Goal: Task Accomplishment & Management: Use online tool/utility

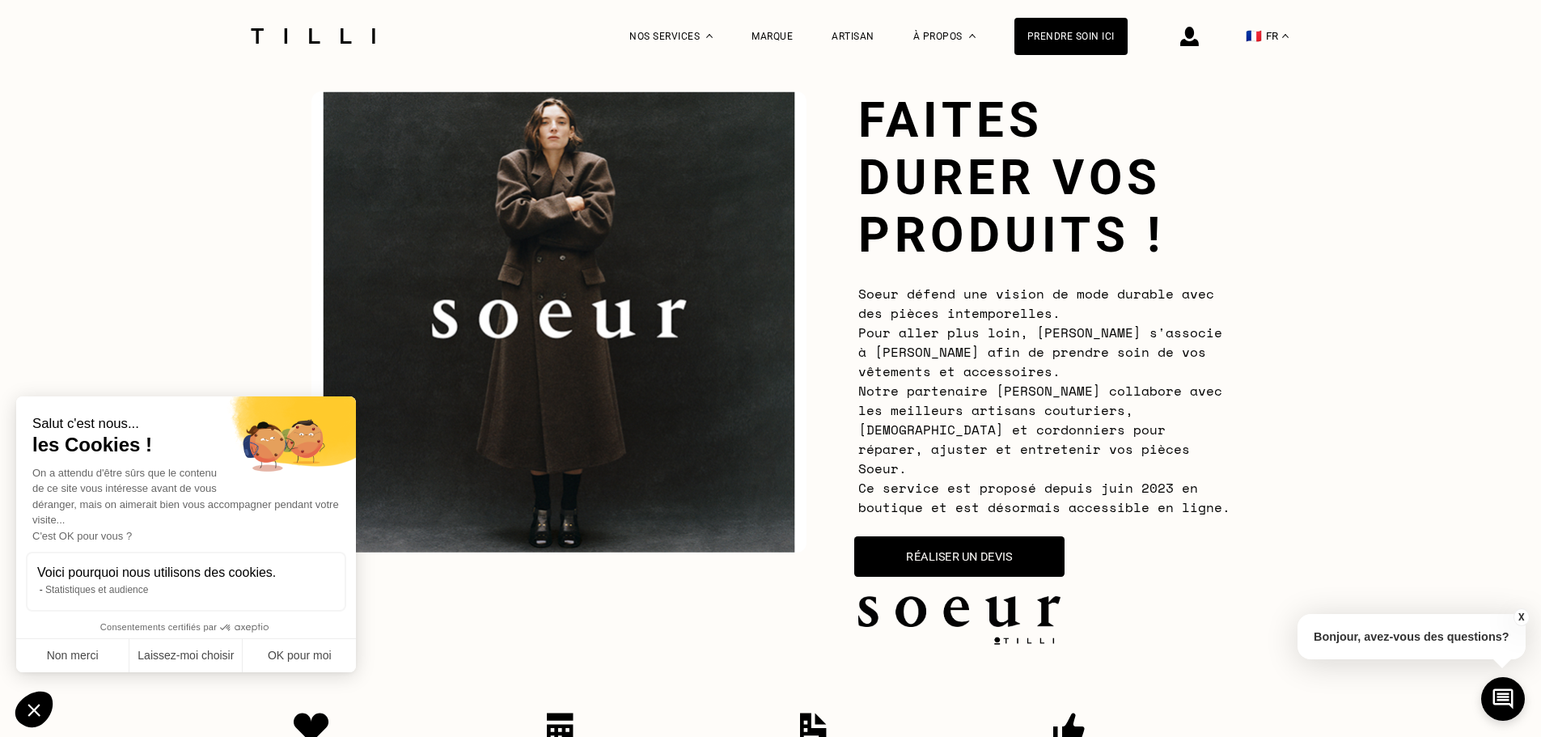
scroll to position [162, 0]
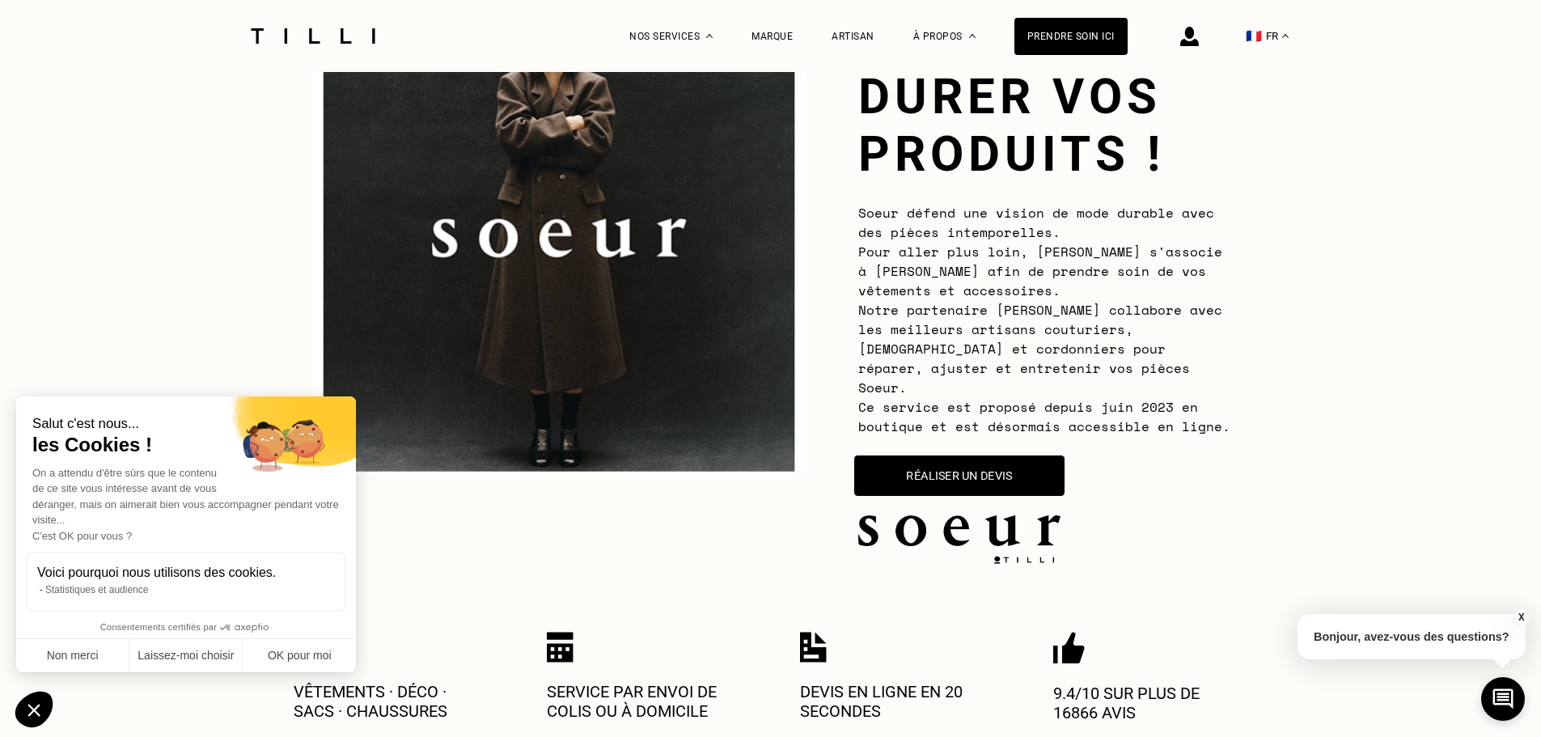
click at [970, 455] on button "Réaliser un devis" at bounding box center [959, 475] width 210 height 40
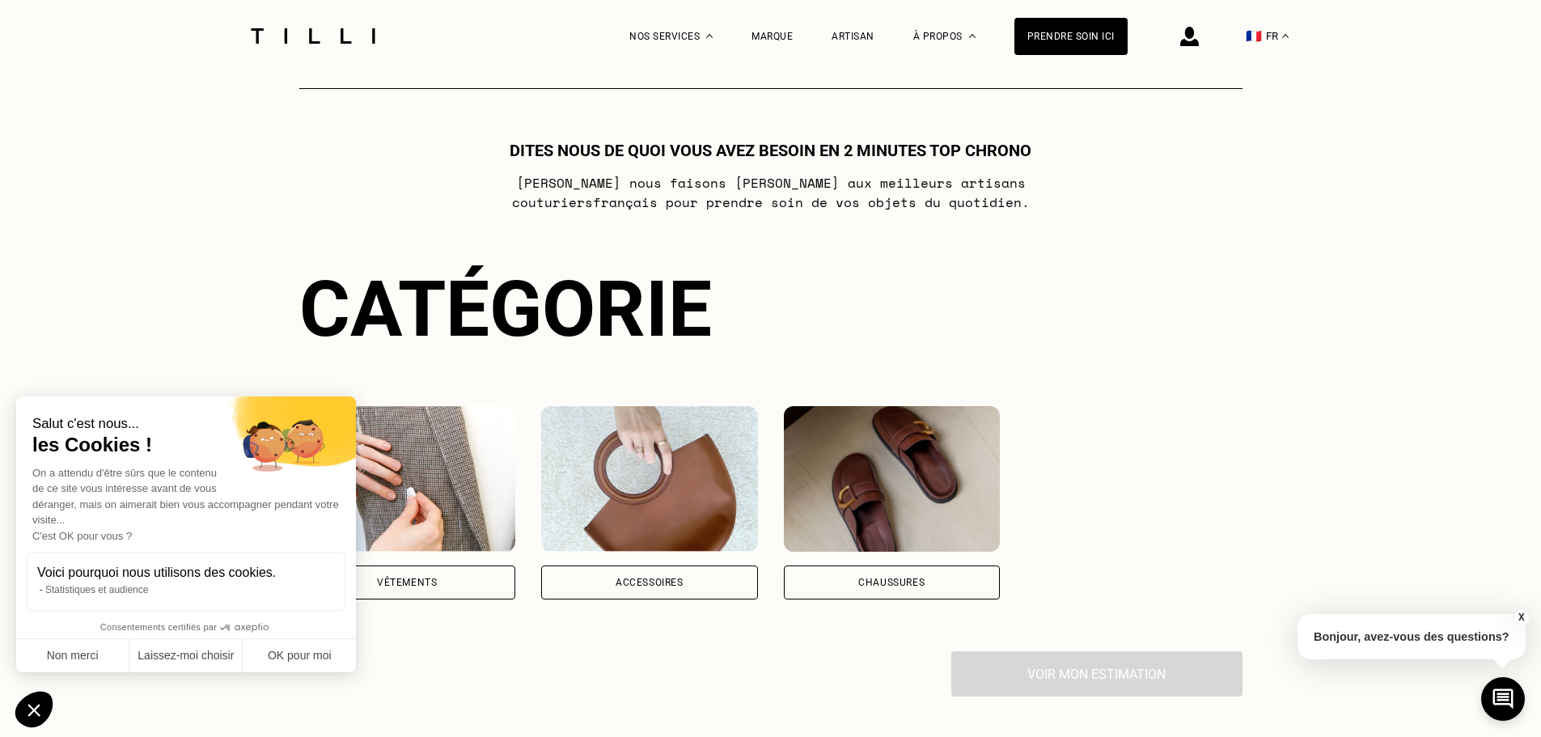
scroll to position [1195, 0]
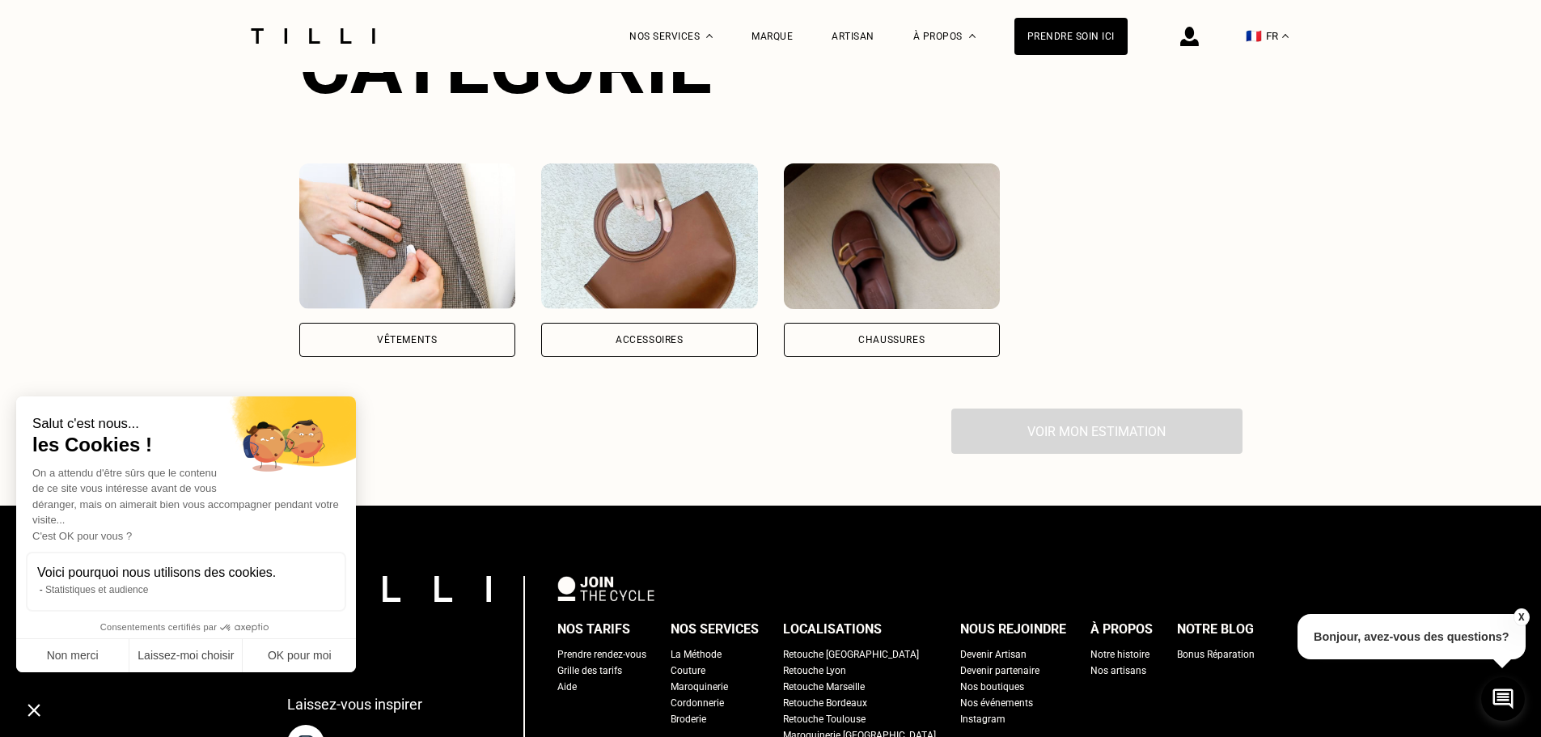
click at [488, 254] on img at bounding box center [407, 236] width 217 height 146
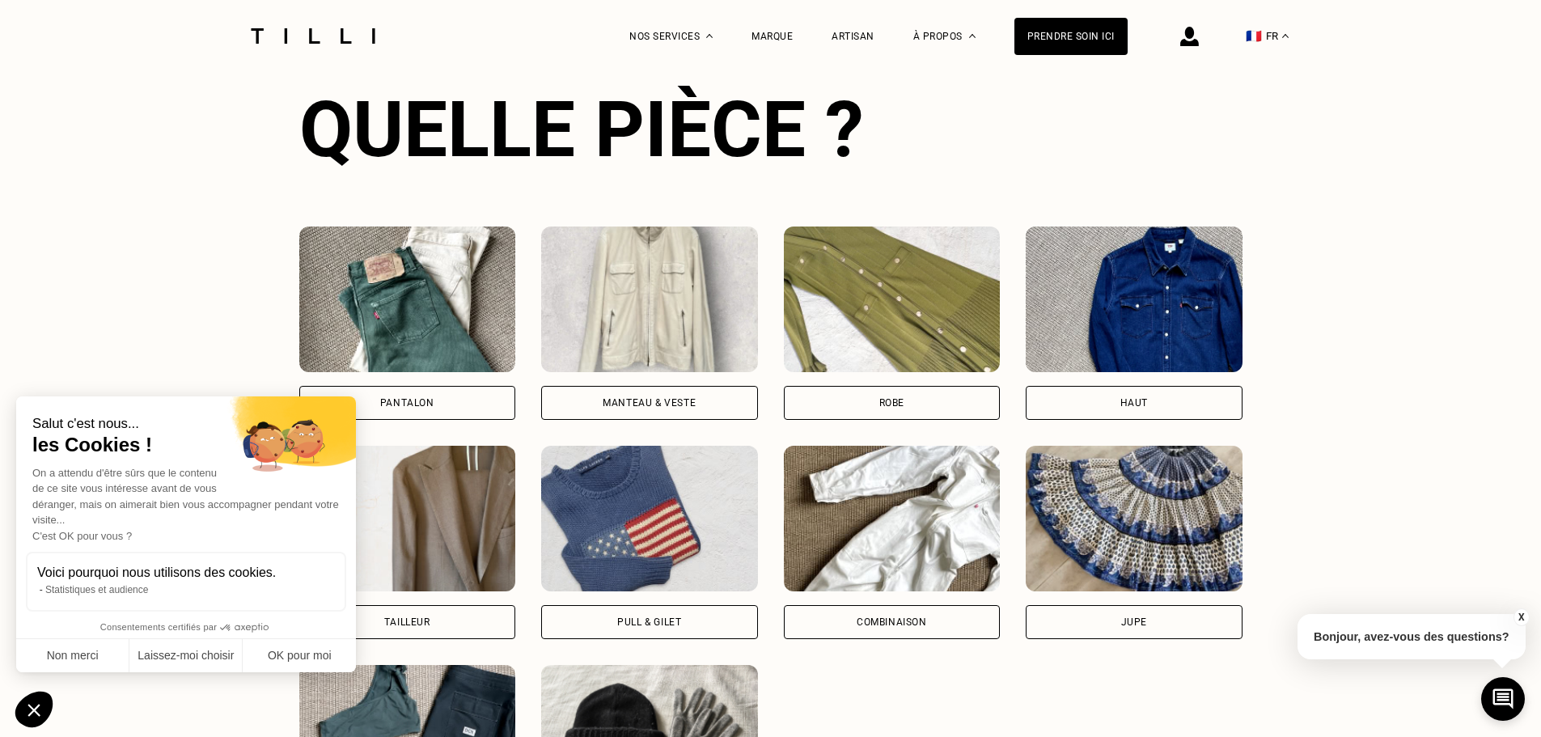
scroll to position [1652, 0]
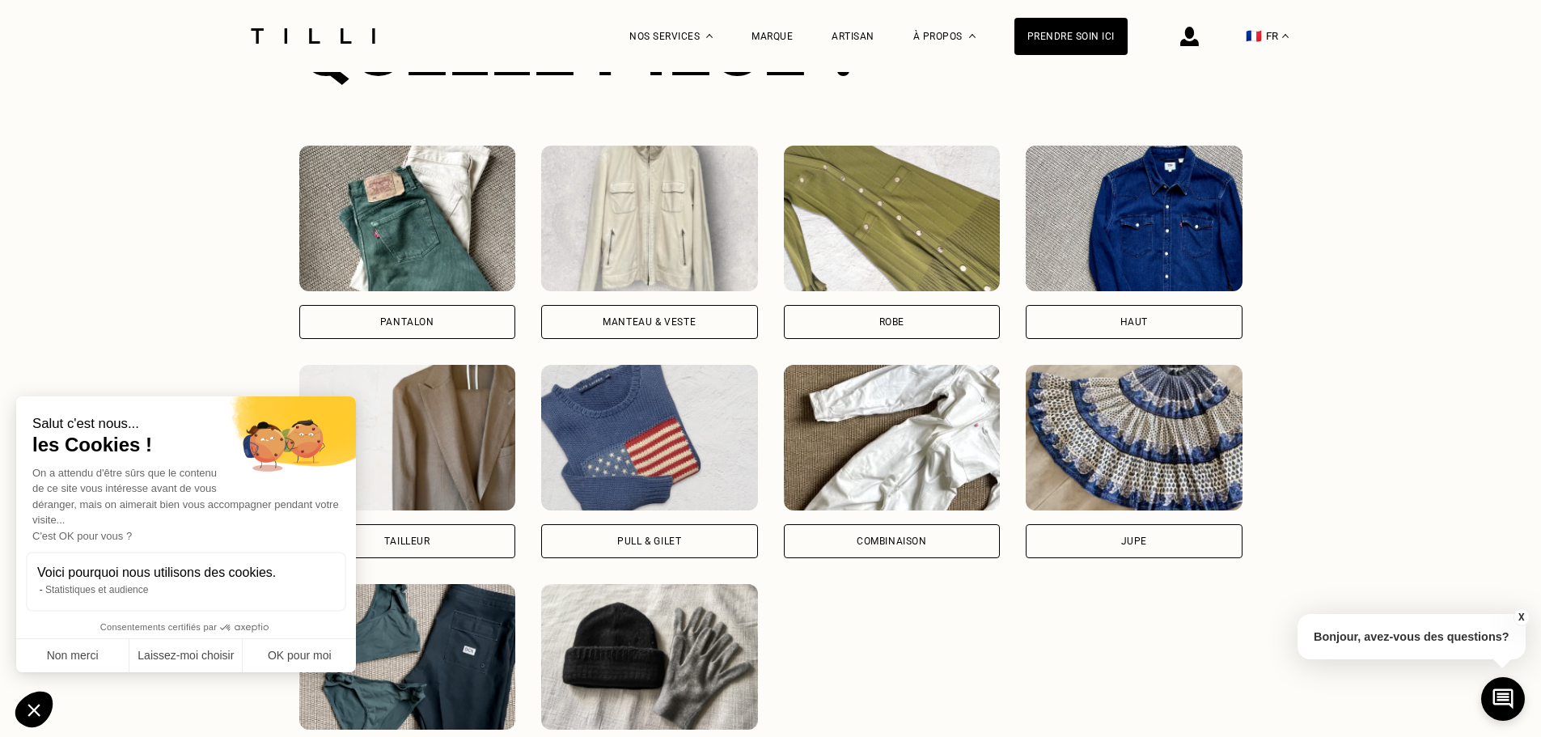
click at [512, 268] on div "Pantalon Manteau & Veste Robe Haut Tailleur Pull & gilet Combinaison Jupe Maill…" at bounding box center [770, 462] width 943 height 632
click at [480, 294] on div "Pantalon" at bounding box center [407, 242] width 217 height 193
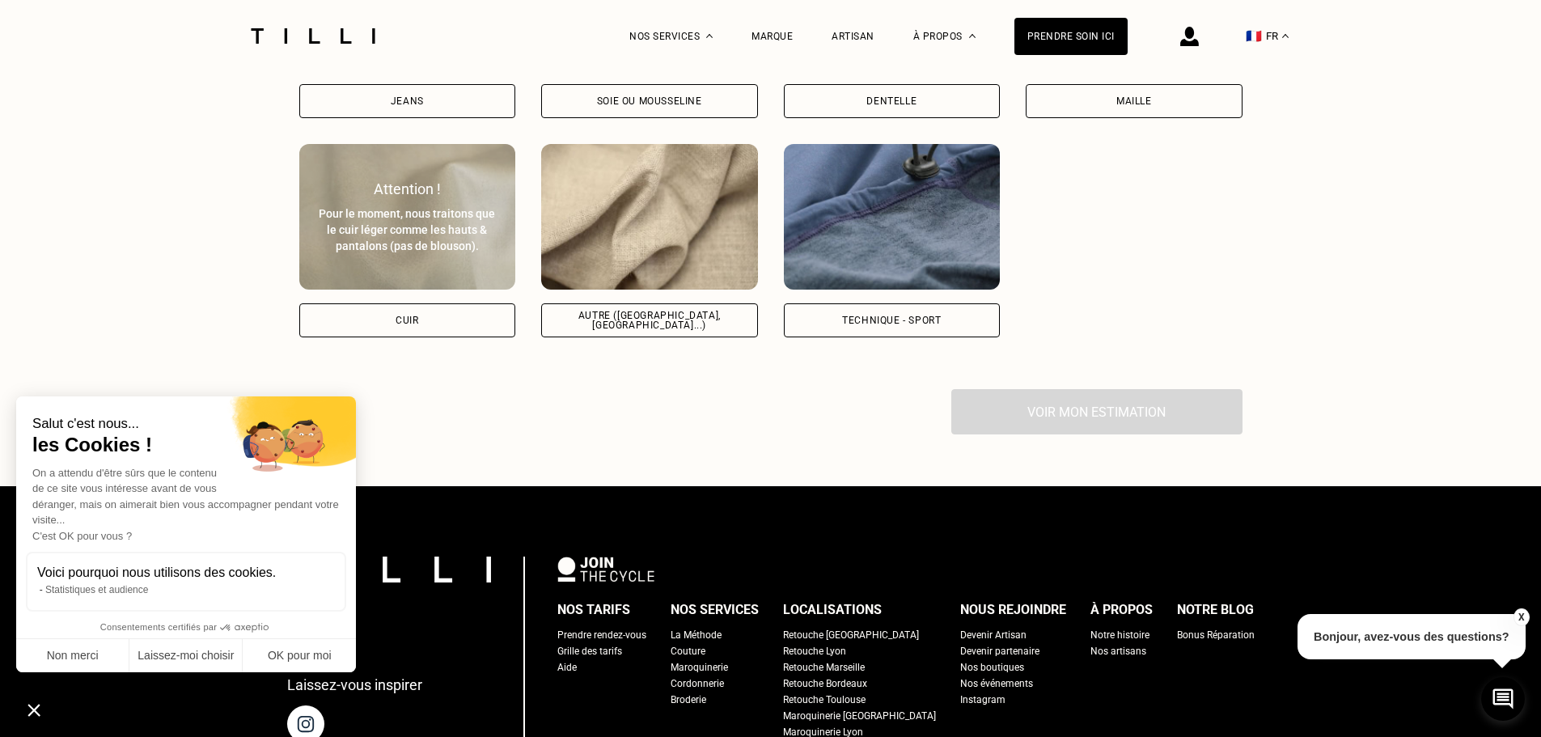
scroll to position [2694, 0]
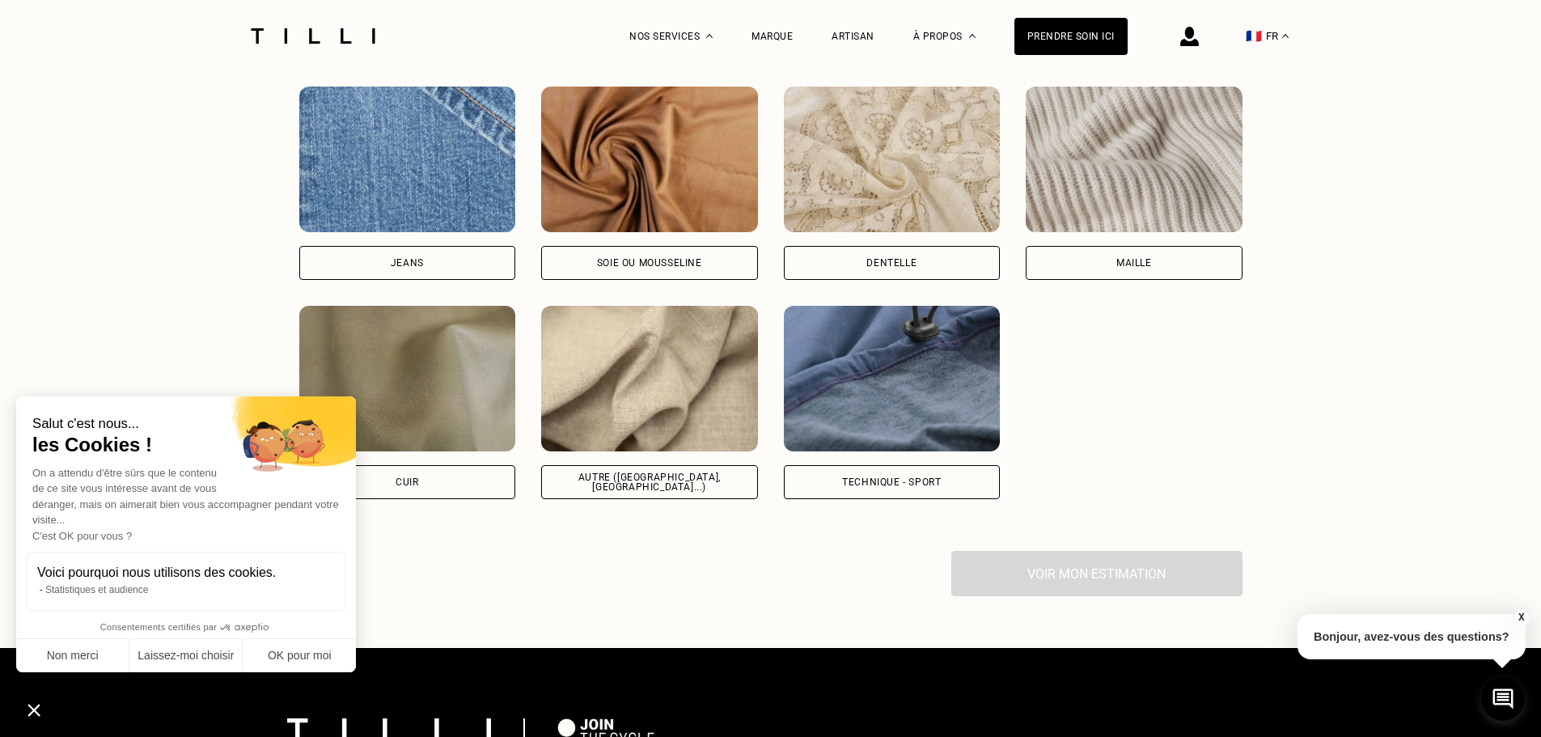
click at [442, 265] on div "Jeans" at bounding box center [407, 263] width 217 height 34
select select "FR"
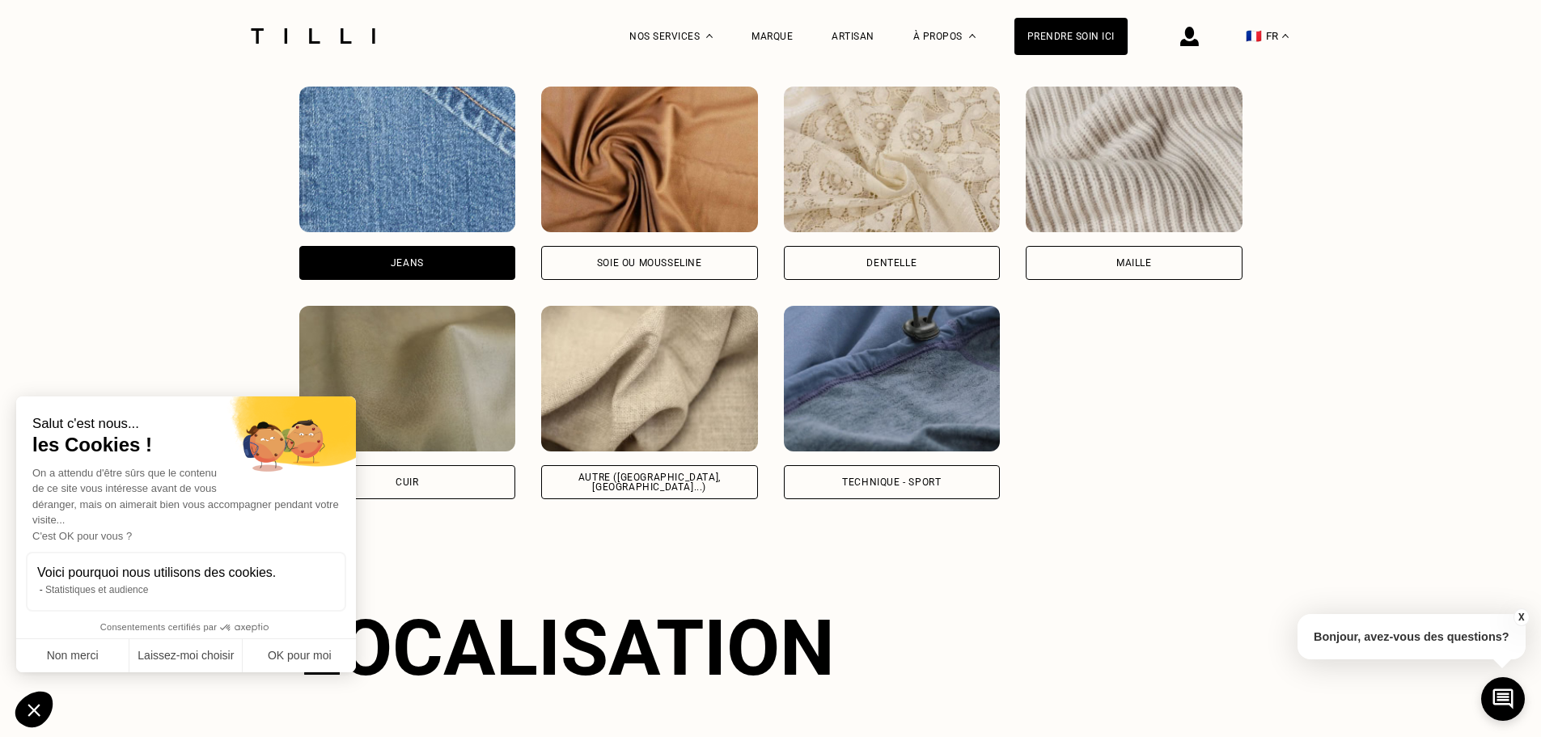
scroll to position [3136, 0]
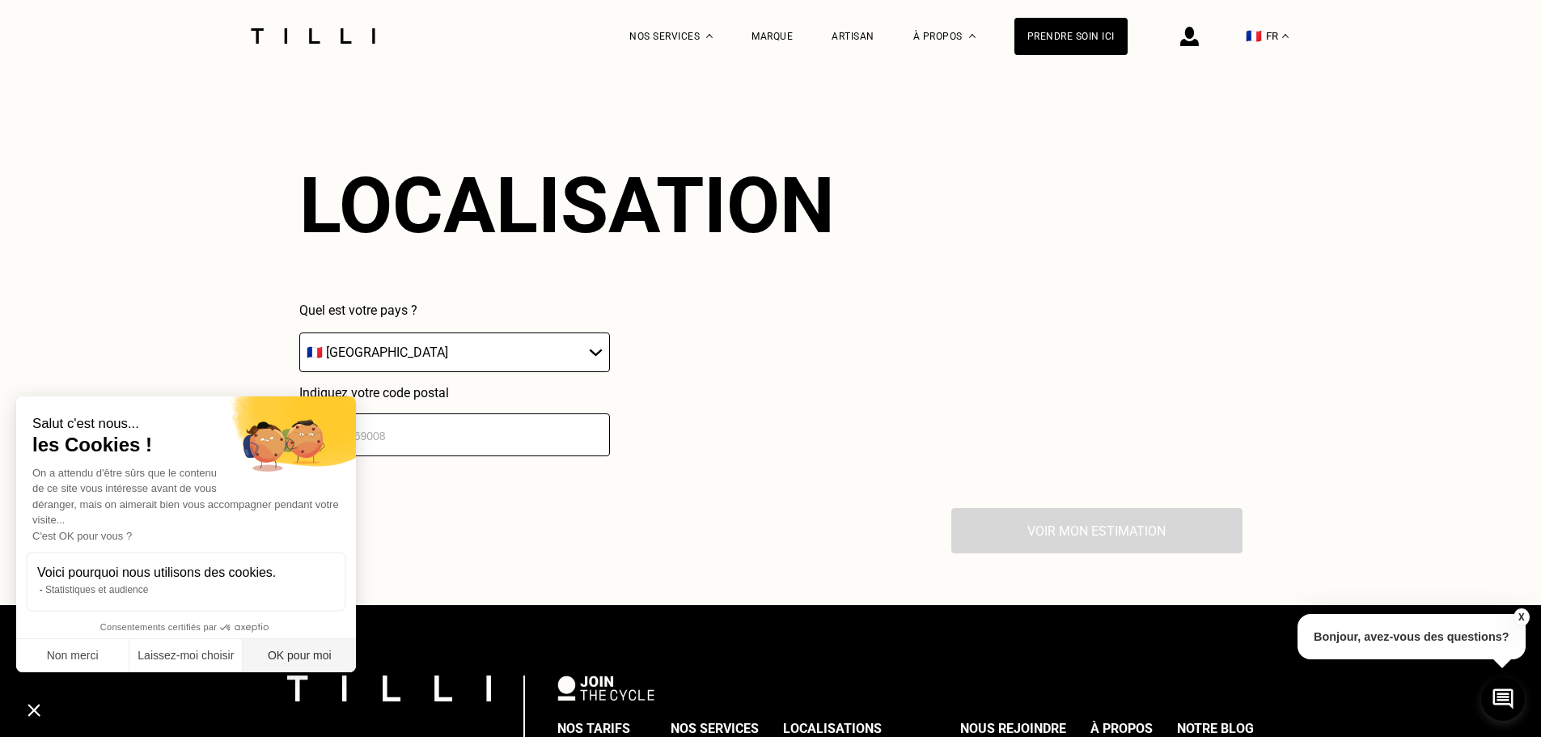
click at [273, 665] on button "OK pour moi" at bounding box center [299, 656] width 113 height 34
checkbox input "true"
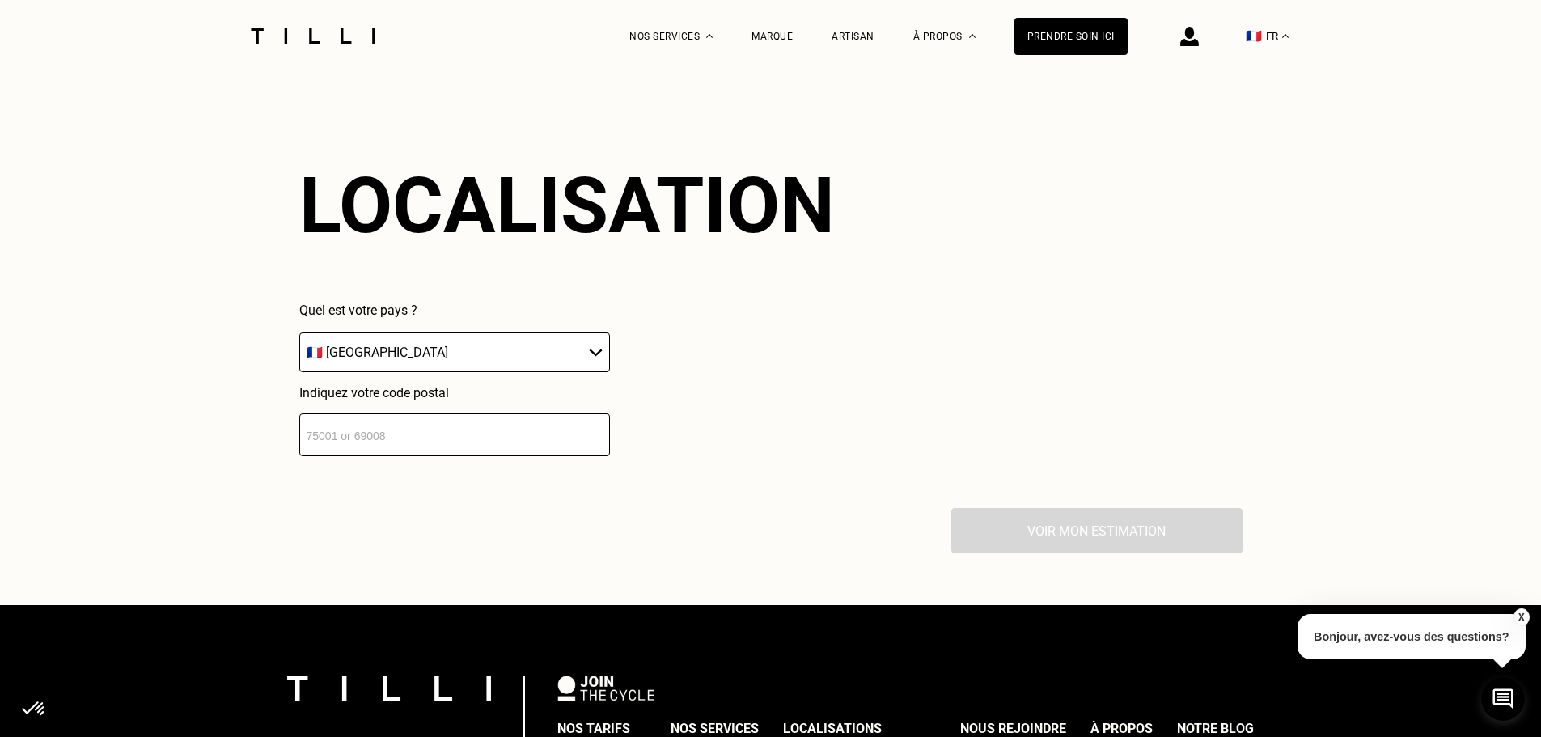
click at [375, 426] on input "number" at bounding box center [454, 434] width 311 height 43
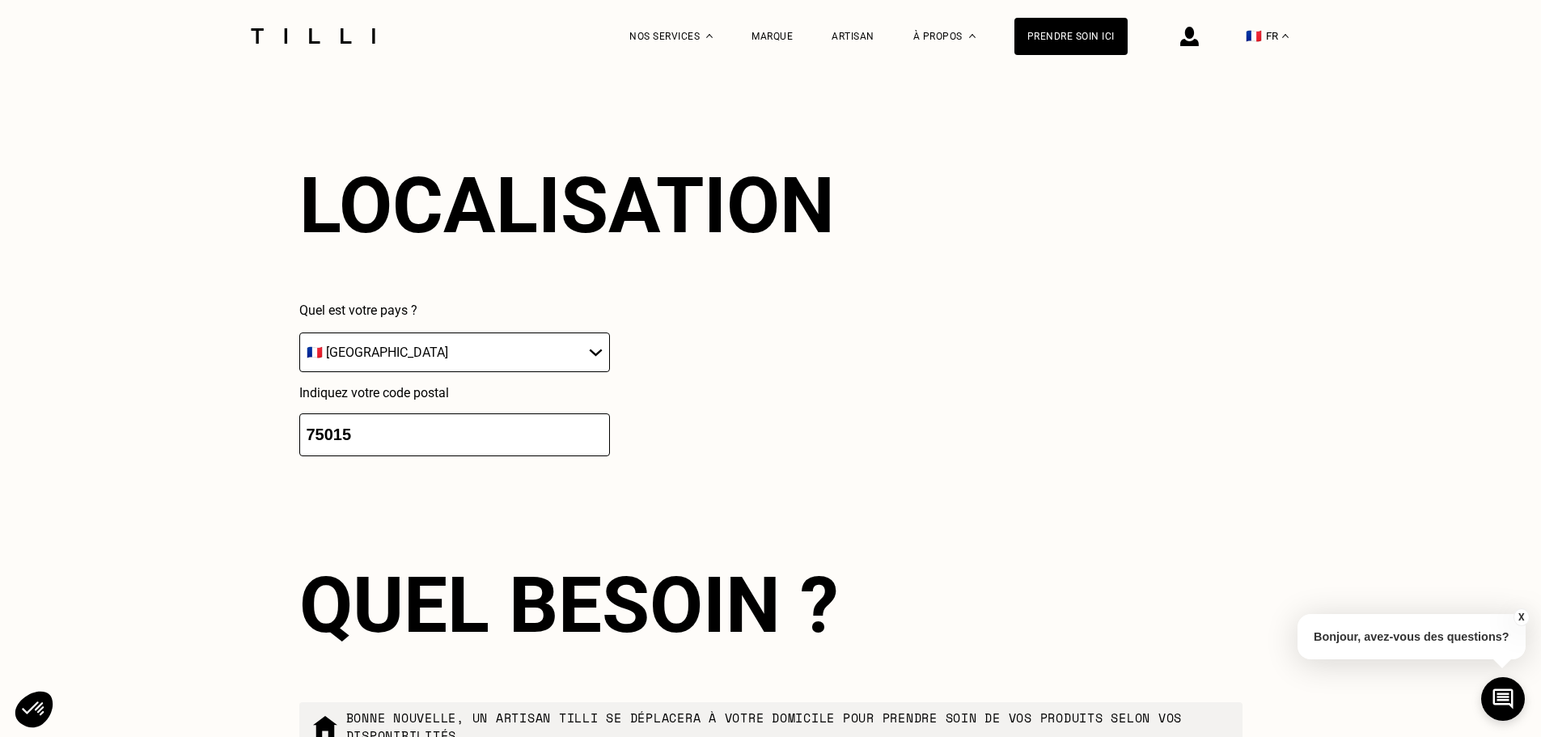
scroll to position [3538, 0]
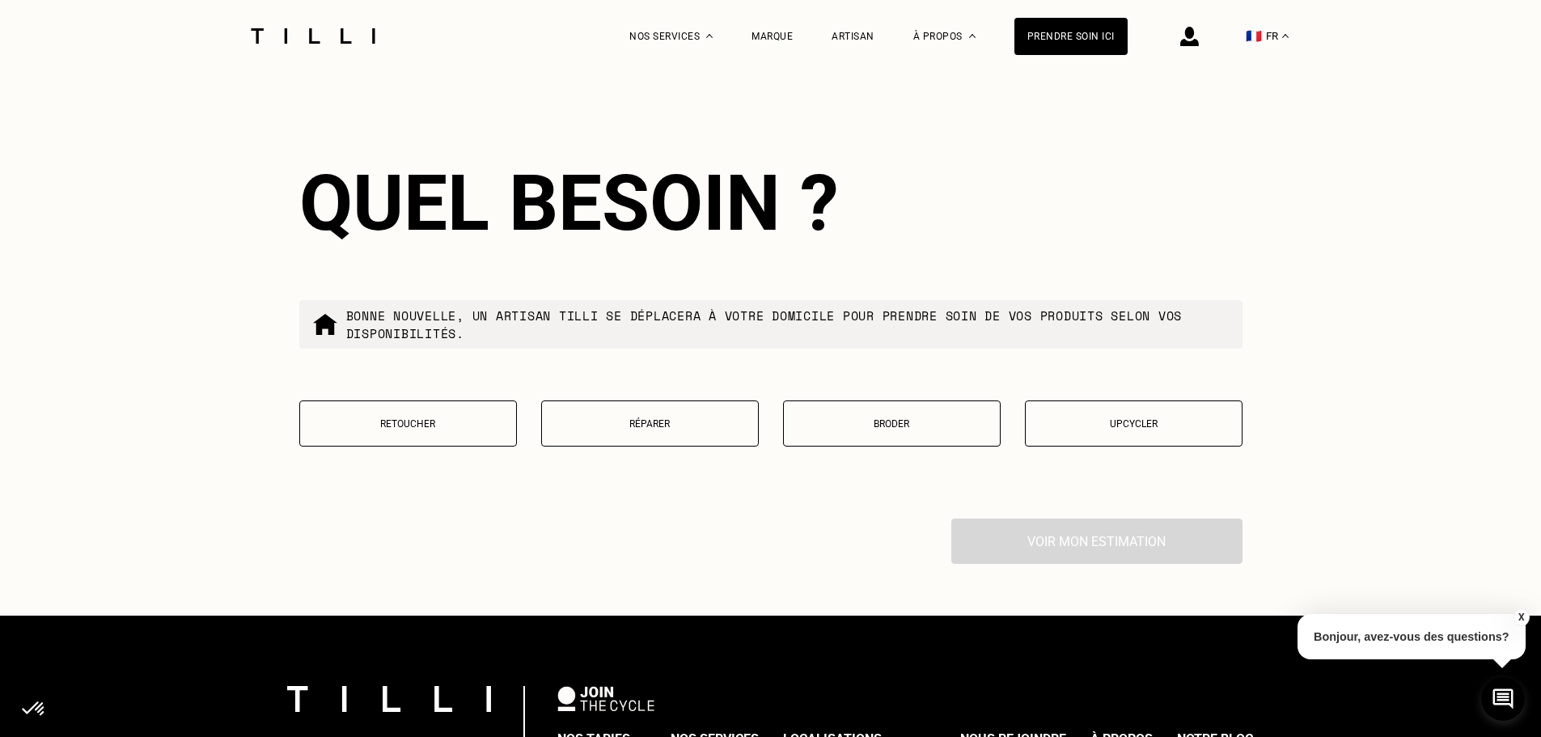
type input "75015"
click at [417, 421] on p "Retoucher" at bounding box center [408, 423] width 200 height 11
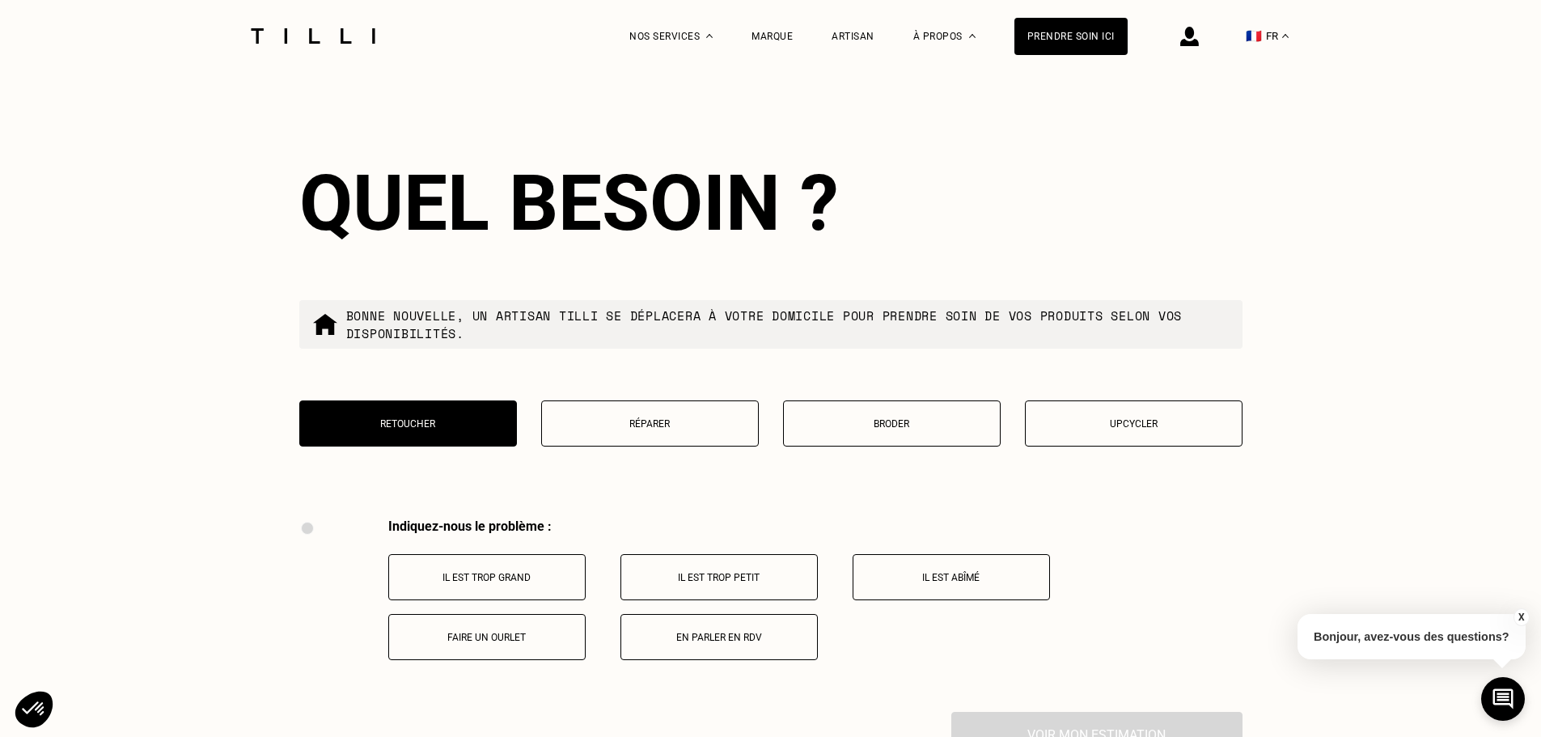
scroll to position [3953, 0]
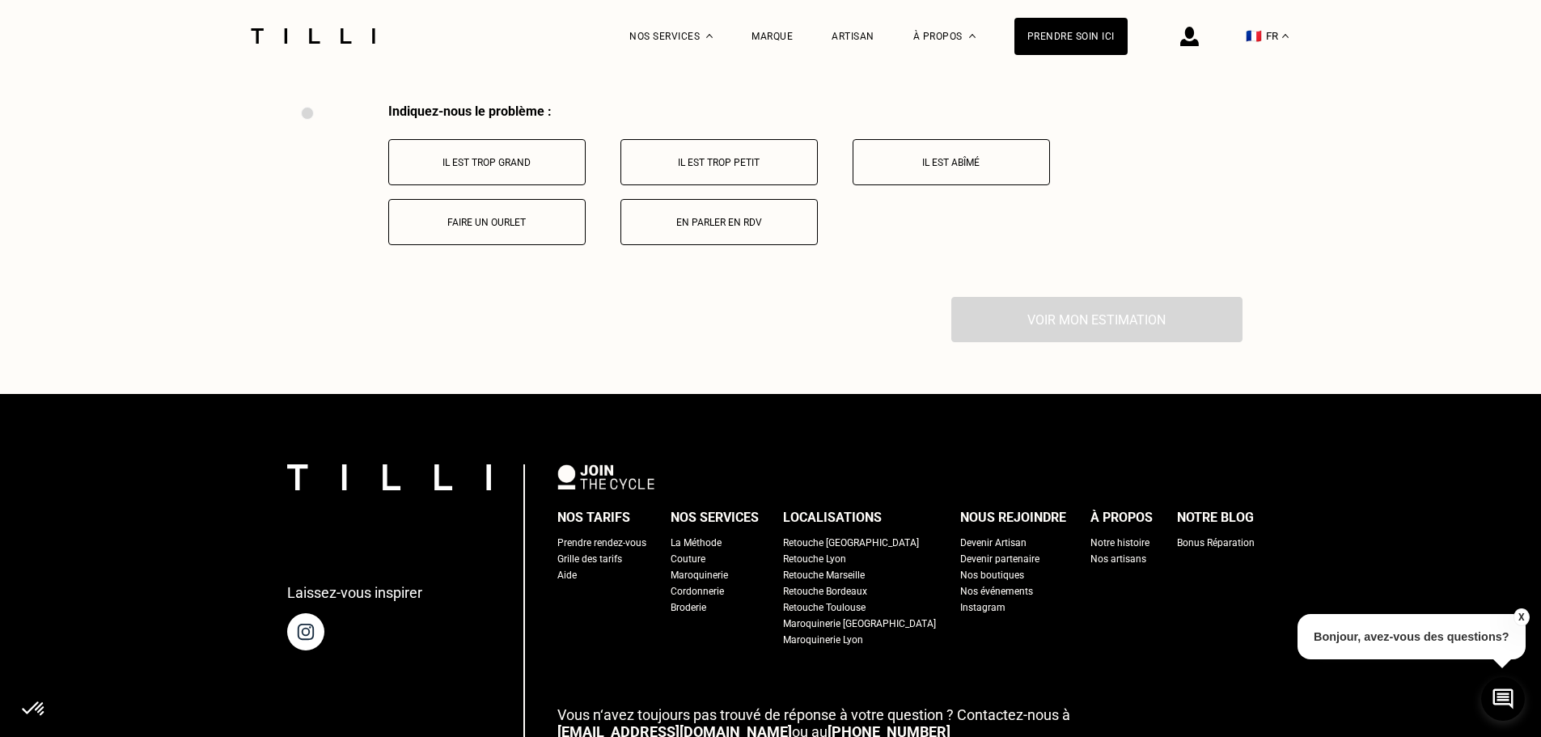
click at [484, 220] on p "Faire un ourlet" at bounding box center [487, 222] width 180 height 11
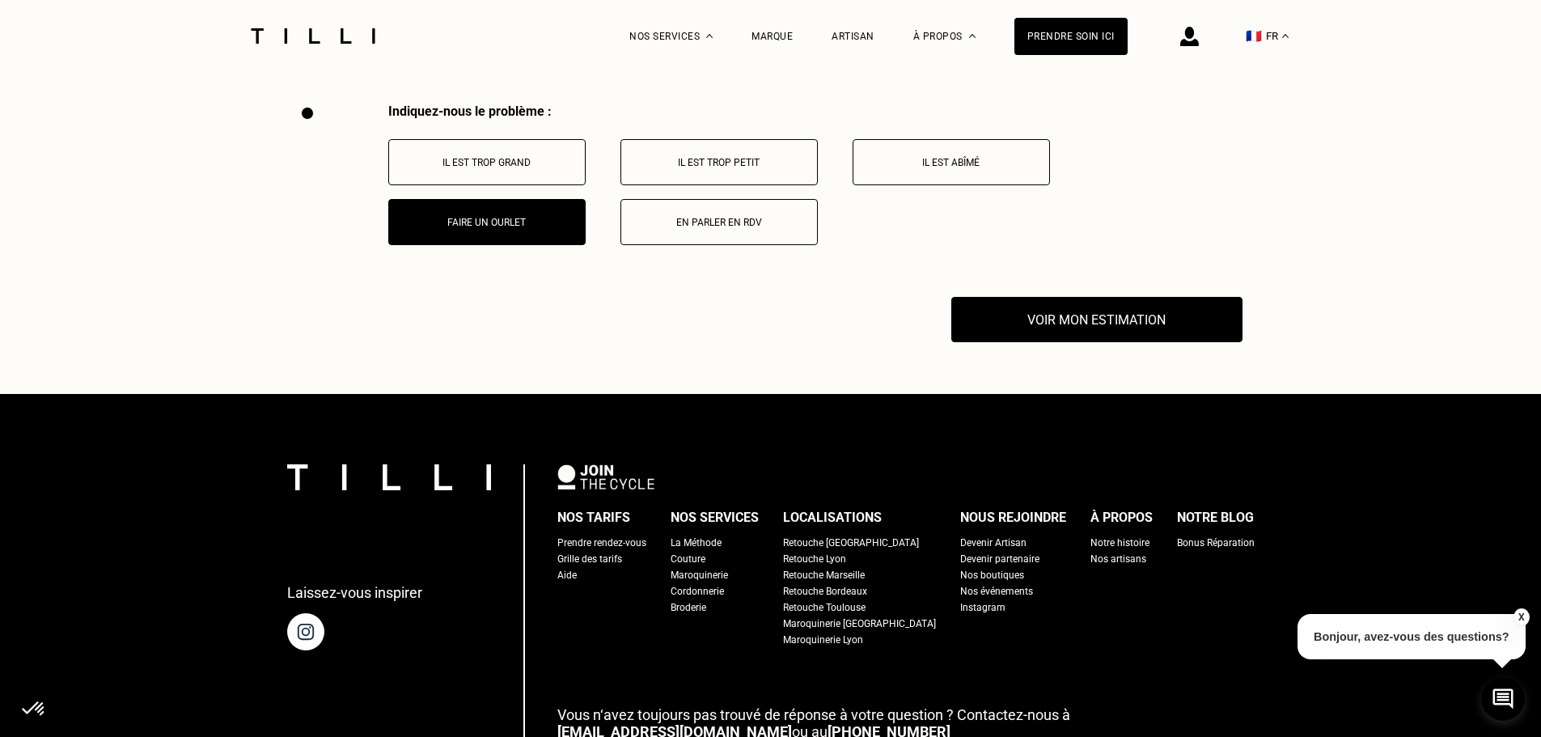
scroll to position [4132, 0]
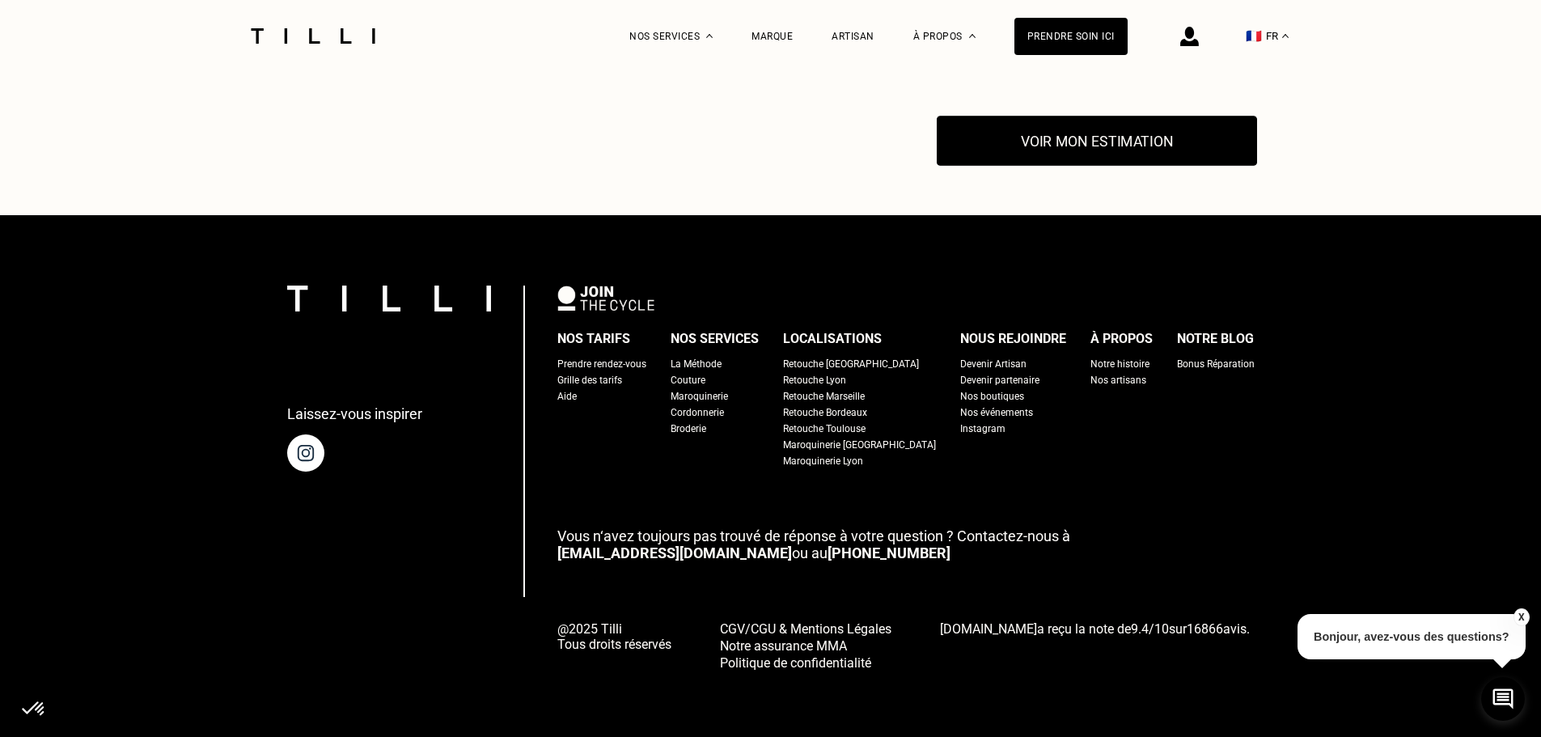
click at [1058, 146] on button "Voir mon estimation" at bounding box center [1096, 141] width 320 height 50
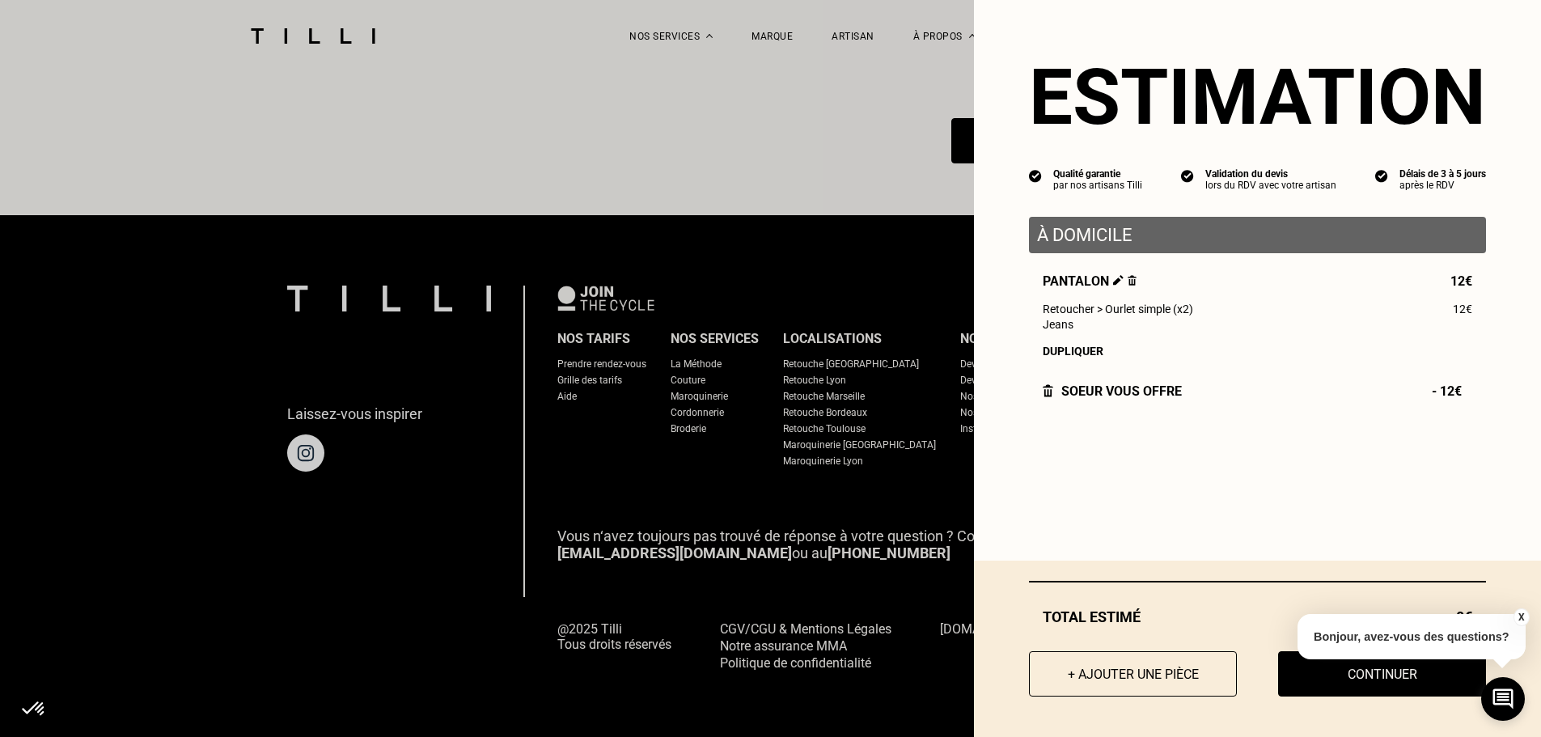
scroll to position [4051, 0]
